Goal: Task Accomplishment & Management: Manage account settings

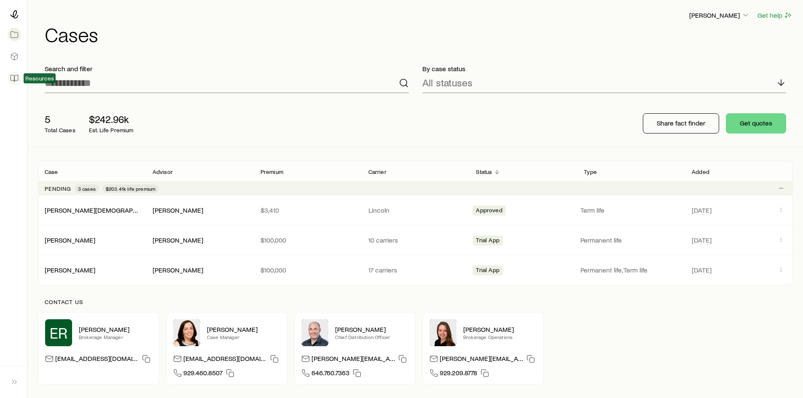
click at [11, 75] on icon at bounding box center [14, 78] width 8 height 8
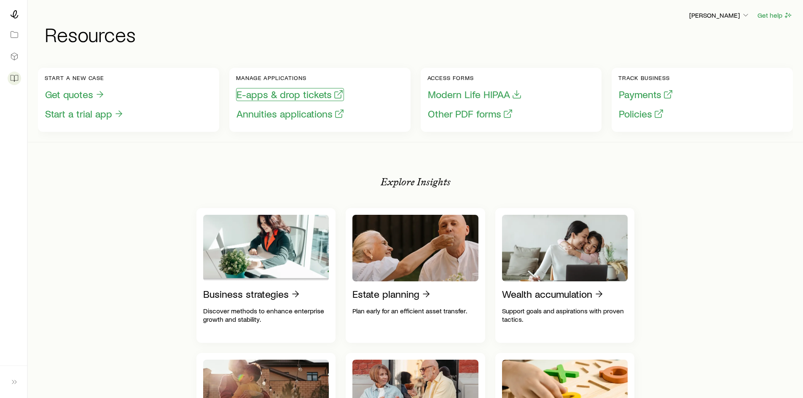
click at [282, 99] on button "E-apps & drop tickets" at bounding box center [290, 94] width 108 height 13
click at [13, 12] on icon at bounding box center [14, 14] width 8 height 8
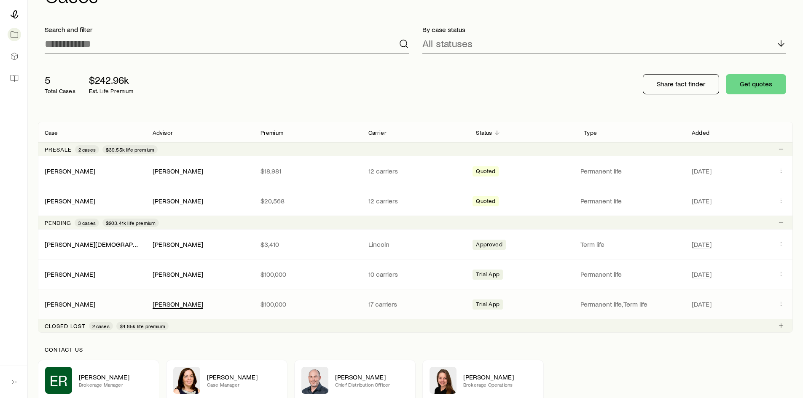
scroll to position [84, 0]
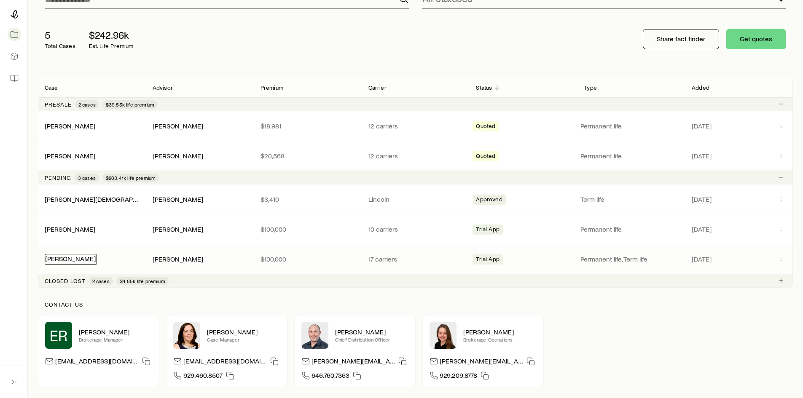
click at [79, 257] on link "[PERSON_NAME]" at bounding box center [70, 259] width 51 height 8
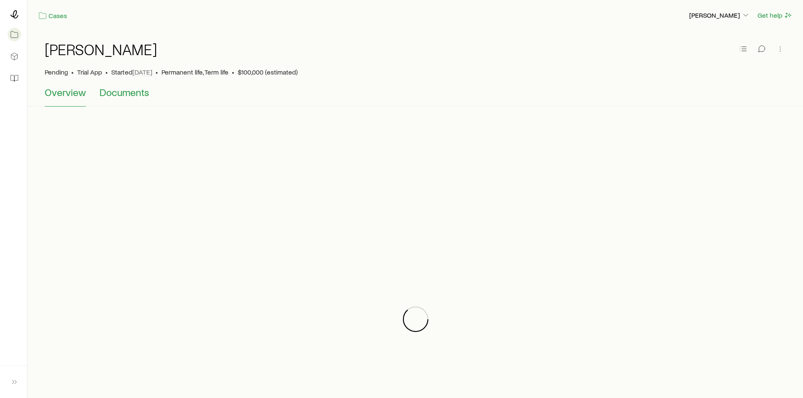
click at [130, 95] on span "Documents" at bounding box center [124, 92] width 50 height 12
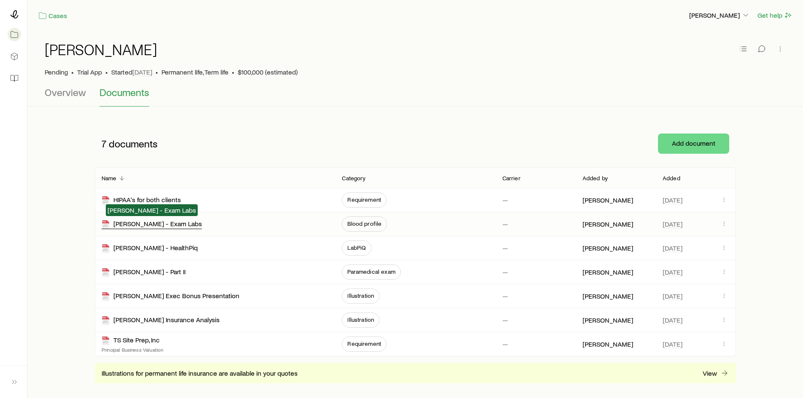
click at [182, 224] on div "[PERSON_NAME] - Exam Labs" at bounding box center [152, 225] width 100 height 10
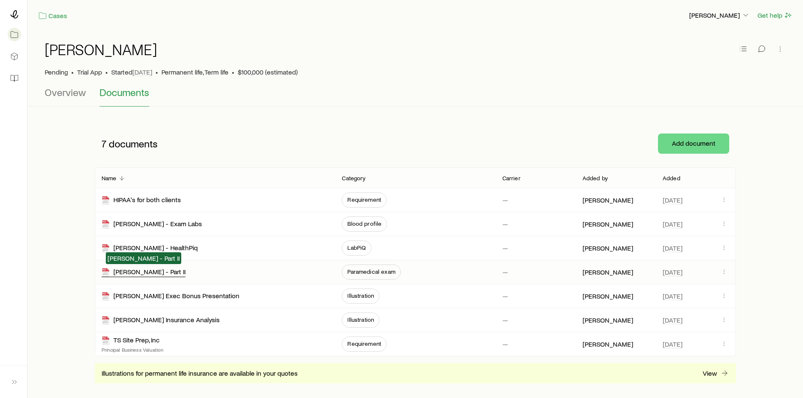
click at [144, 274] on div "[PERSON_NAME] - Part II" at bounding box center [144, 273] width 84 height 10
click at [16, 80] on icon at bounding box center [15, 78] width 3 height 6
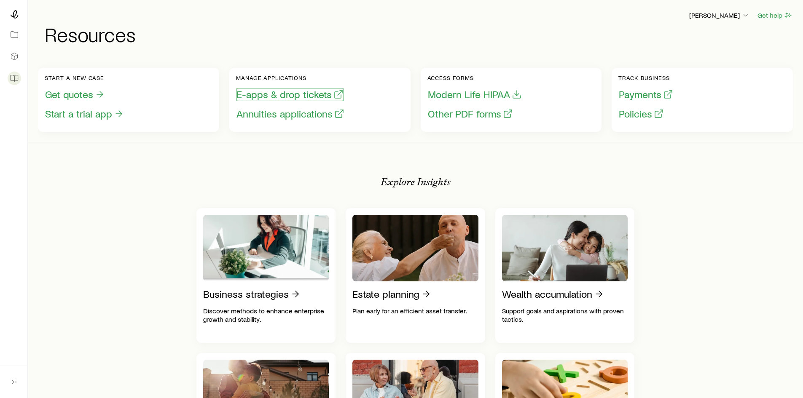
click at [311, 96] on button "E-apps & drop tickets" at bounding box center [290, 94] width 108 height 13
